Goal: Task Accomplishment & Management: Use online tool/utility

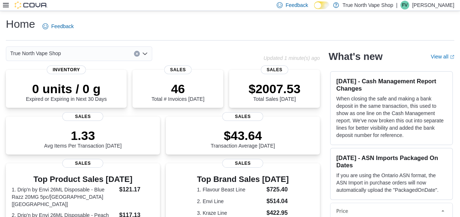
click at [4, 6] on icon at bounding box center [6, 5] width 6 height 6
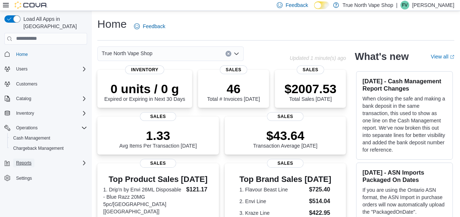
click at [25, 159] on span "Reports" at bounding box center [23, 163] width 15 height 9
click at [25, 191] on span "Reports" at bounding box center [20, 194] width 15 height 6
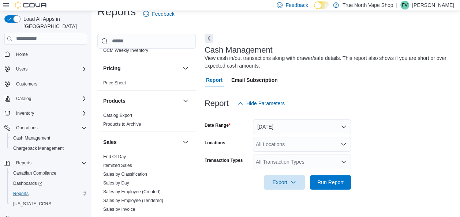
scroll to position [530, 0]
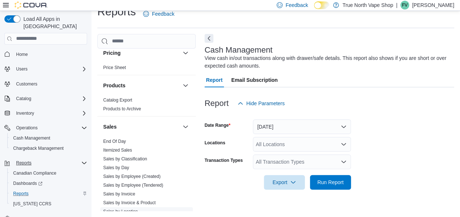
click at [128, 209] on link "Sales by Location" at bounding box center [120, 211] width 35 height 5
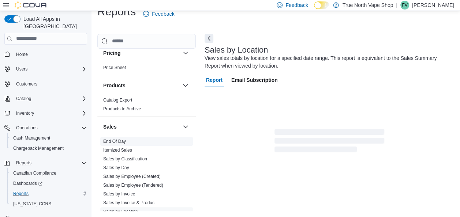
click at [125, 139] on span "End Of Day" at bounding box center [114, 142] width 23 height 6
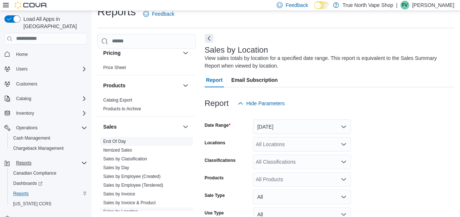
scroll to position [25, 0]
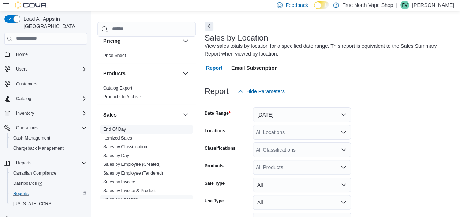
click at [120, 127] on link "End Of Day" at bounding box center [114, 129] width 23 height 5
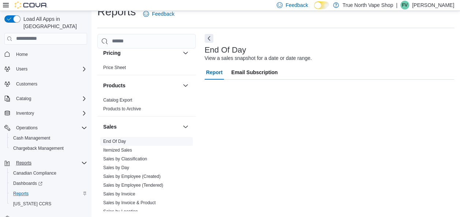
scroll to position [12, 0]
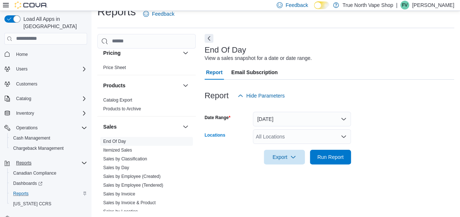
click at [304, 134] on div "All Locations" at bounding box center [302, 137] width 98 height 15
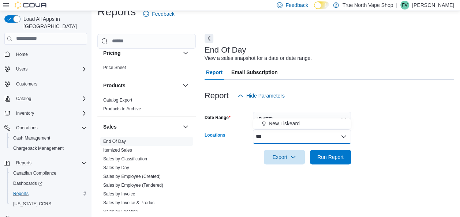
type input "***"
click at [292, 123] on span "New Liskeard" at bounding box center [284, 123] width 31 height 7
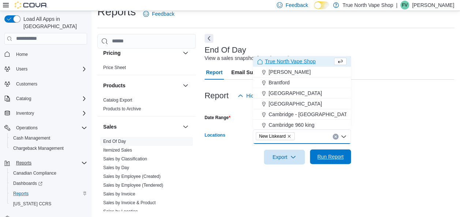
click at [319, 151] on span "Run Report" at bounding box center [330, 157] width 32 height 15
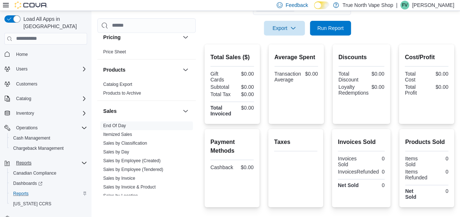
scroll to position [187, 0]
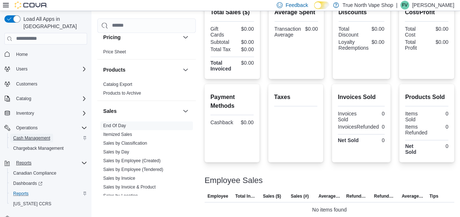
click at [30, 135] on span "Cash Management" at bounding box center [31, 138] width 37 height 6
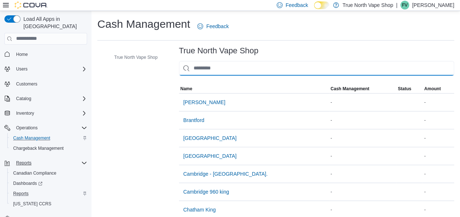
click at [220, 65] on input "This is a search bar. As you type, the results lower in the page will automatic…" at bounding box center [316, 68] width 275 height 15
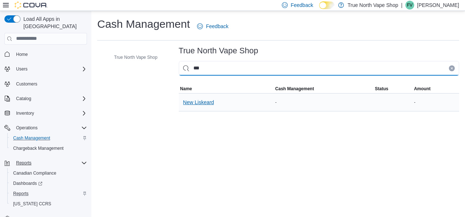
type input "***"
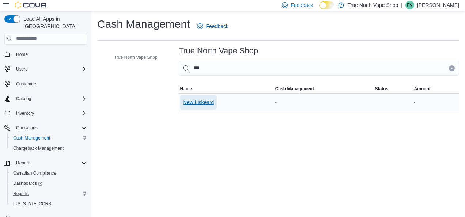
click at [206, 100] on span "New Liskeard" at bounding box center [198, 102] width 31 height 7
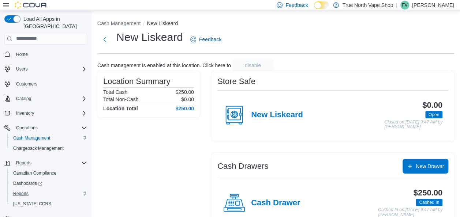
scroll to position [18, 0]
